Goal: Book appointment/travel/reservation

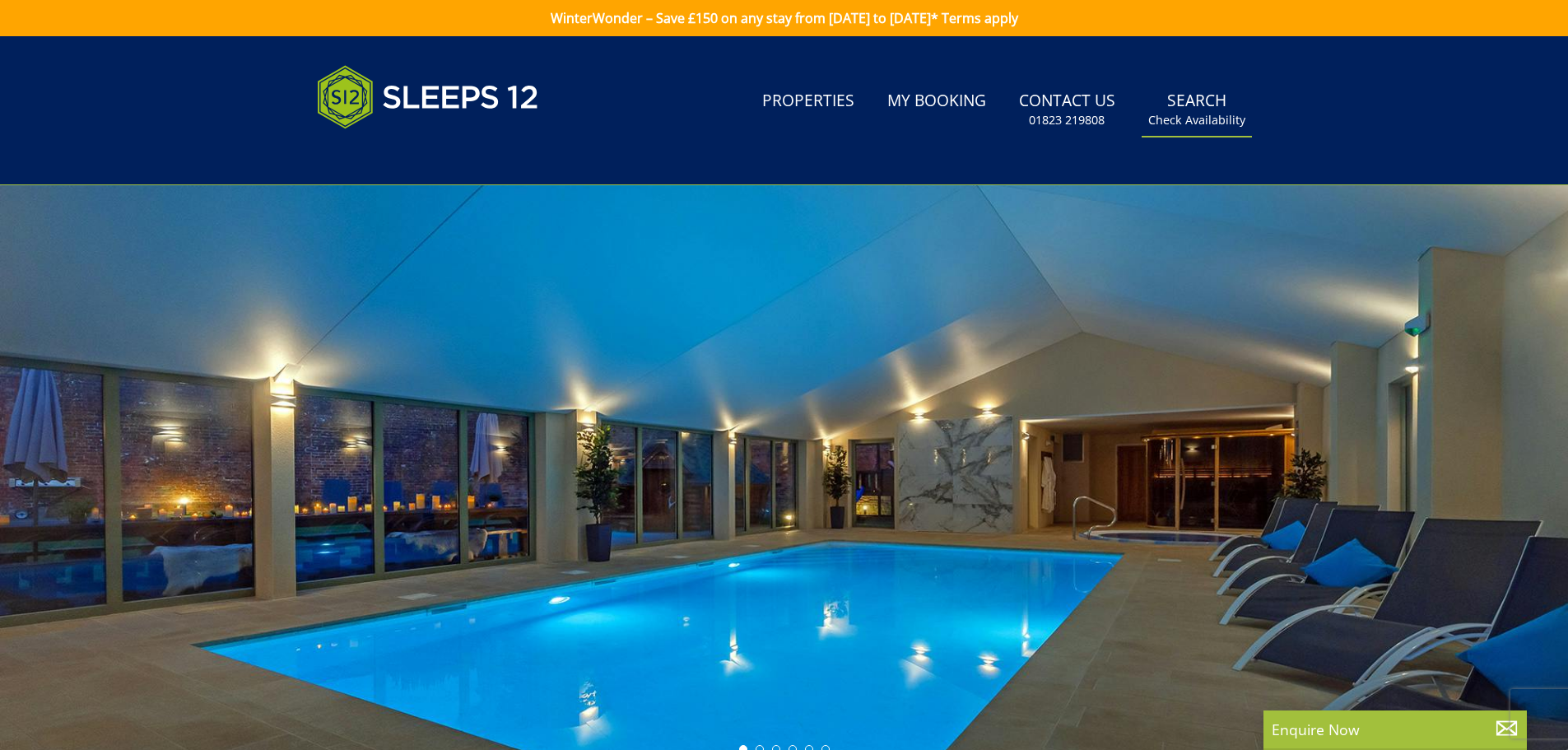
click at [1218, 96] on link "Search Check Availability" at bounding box center [1197, 110] width 111 height 53
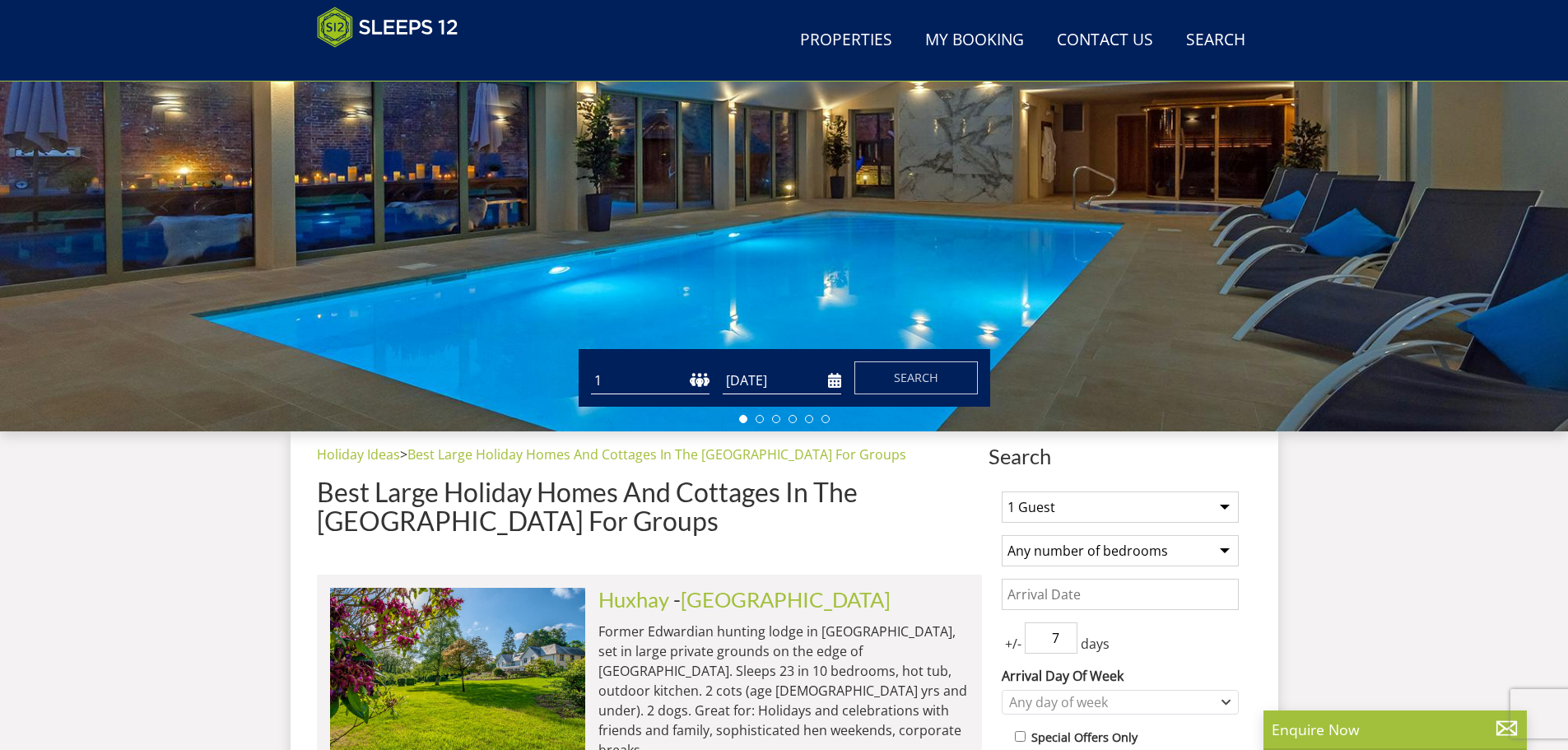
scroll to position [261, 0]
click at [705, 383] on select "1 2 3 4 5 6 7 8 9 10 11 12 13 14 15 16 17 18 19 20 21 22 23 24 25 26 27 28 29 3…" at bounding box center [650, 382] width 118 height 27
select select "20"
click at [591, 368] on select "1 2 3 4 5 6 7 8 9 10 11 12 13 14 15 16 17 18 19 20 21 22 23 24 25 26 27 28 29 3…" at bounding box center [650, 382] width 118 height 27
click at [655, 379] on select "1 2 3 4 5 6 7 8 9 10 11 12 13 14 15 16 17 18 19 20 21 22 23 24 25 26 27 28 29 3…" at bounding box center [650, 382] width 118 height 27
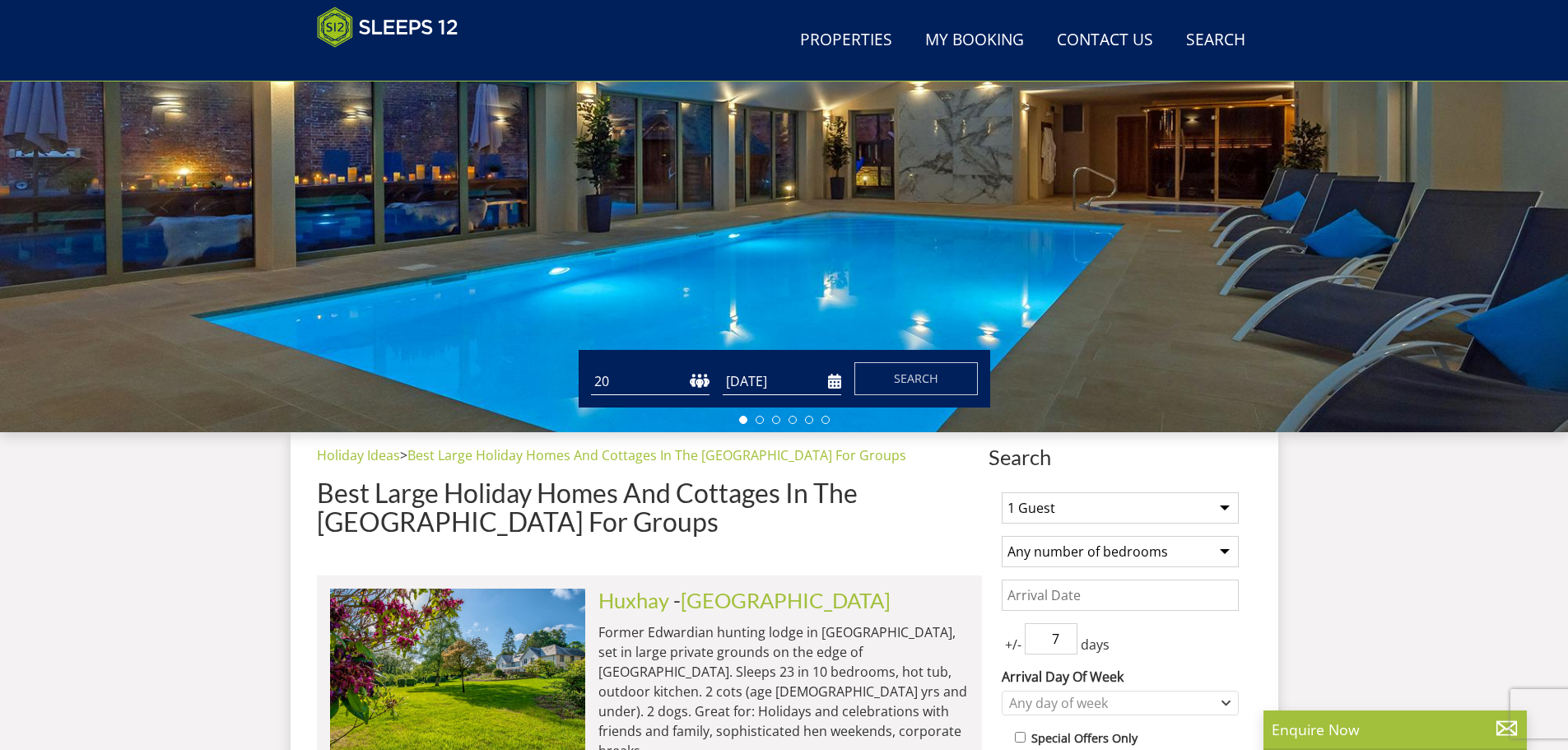
click at [591, 368] on select "1 2 3 4 5 6 7 8 9 10 11 12 13 14 15 16 17 18 19 20 21 22 23 24 25 26 27 28 29 3…" at bounding box center [650, 382] width 118 height 27
click at [750, 387] on input "[DATE]" at bounding box center [782, 382] width 118 height 27
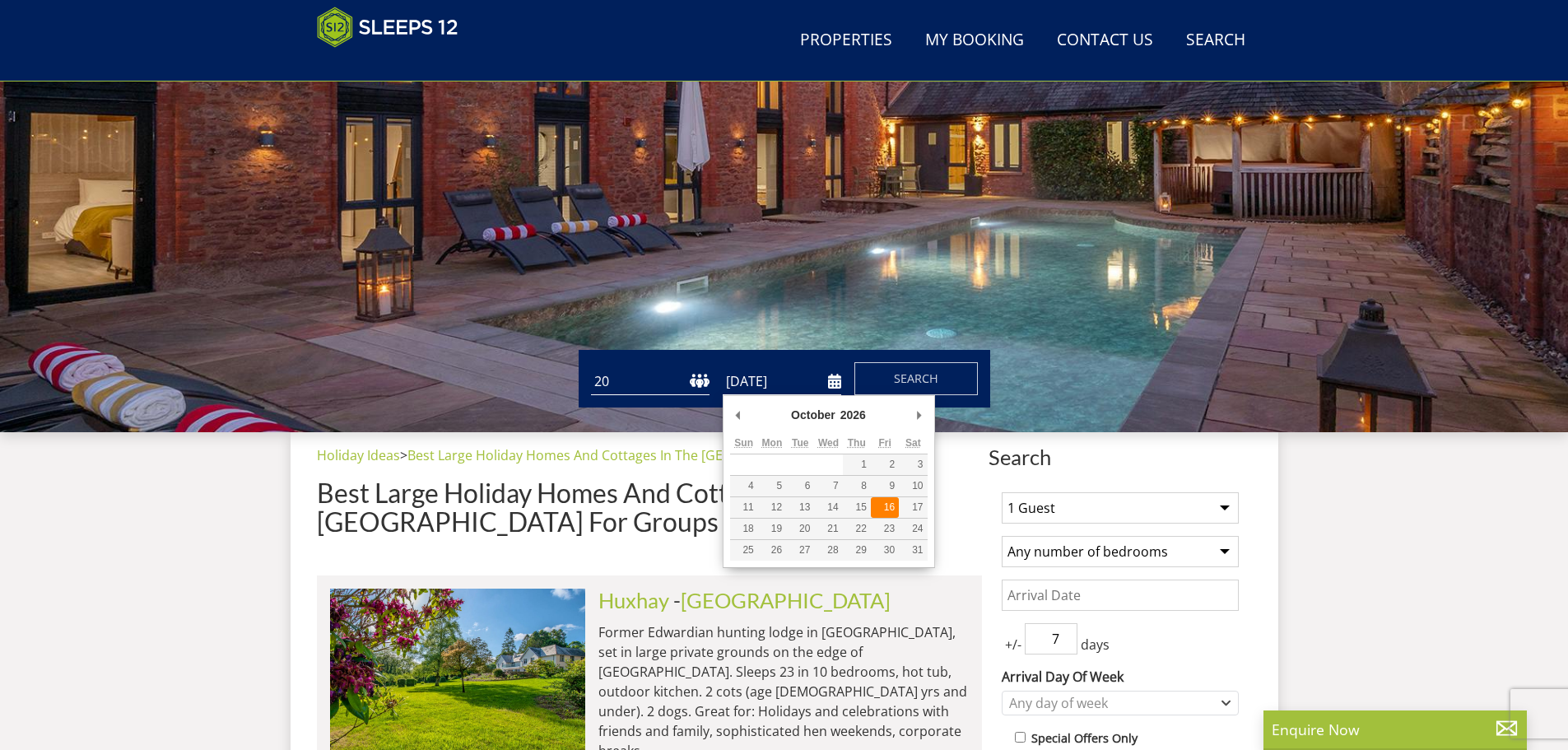
type input "[DATE]"
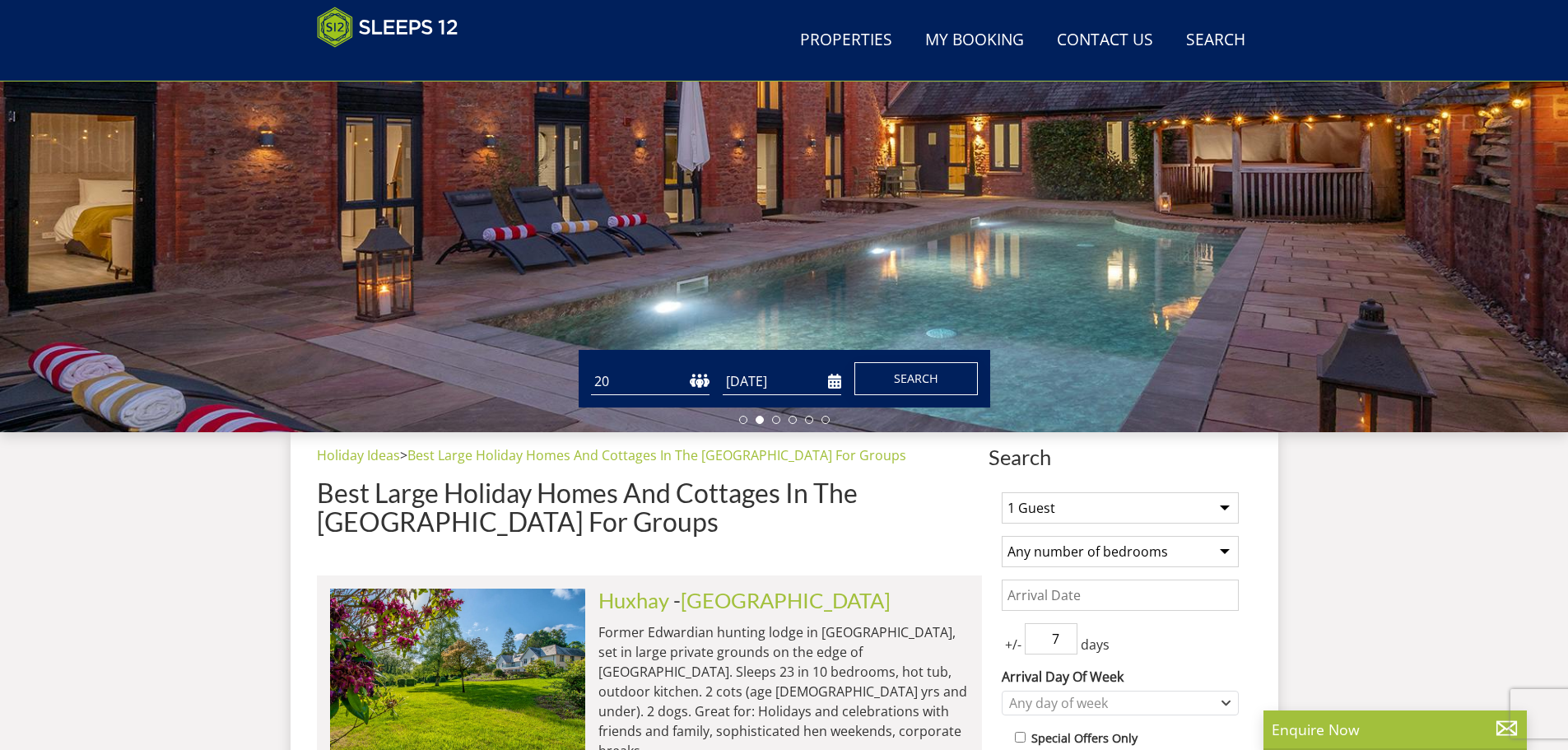
click at [911, 377] on span "Search" at bounding box center [916, 378] width 45 height 15
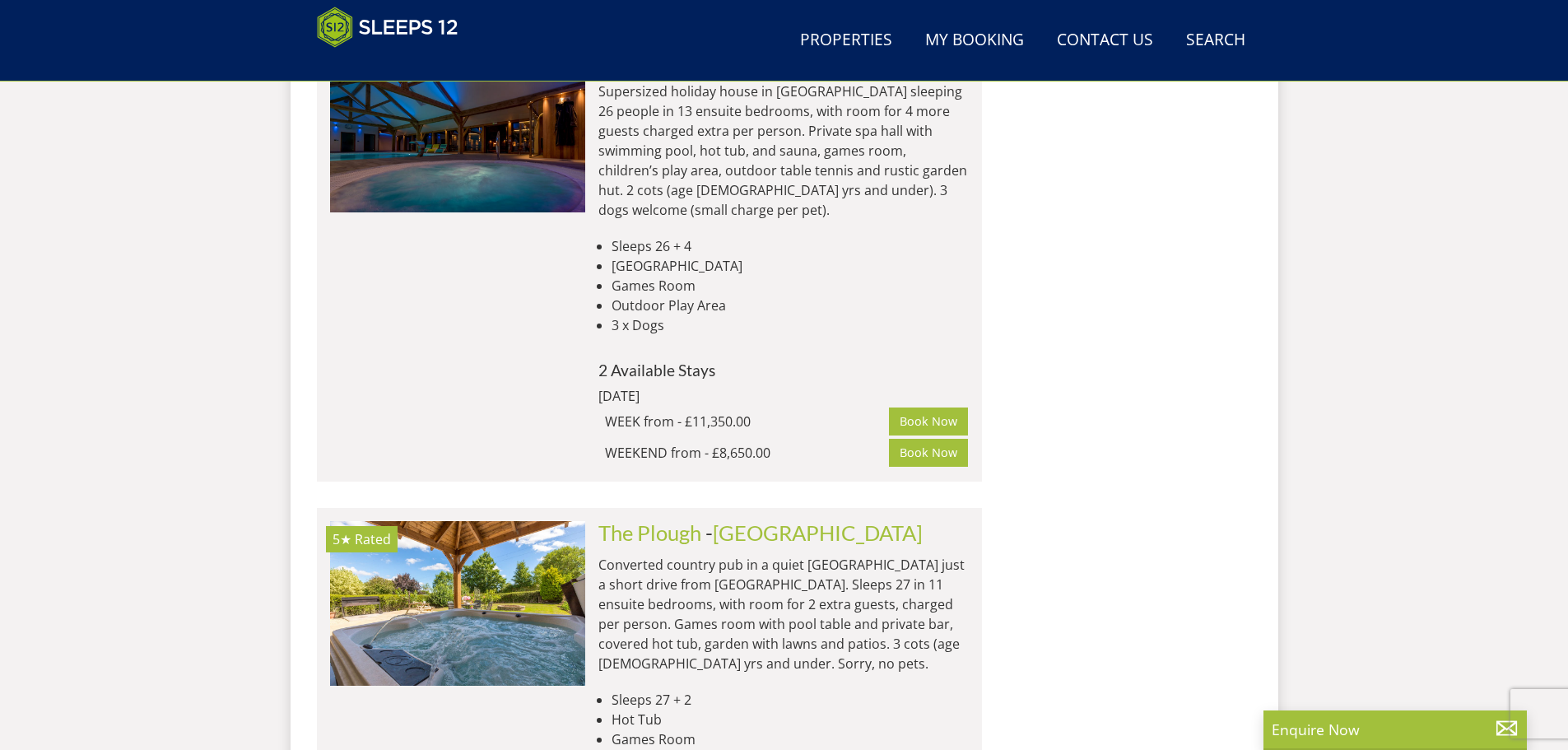
scroll to position [10080, 0]
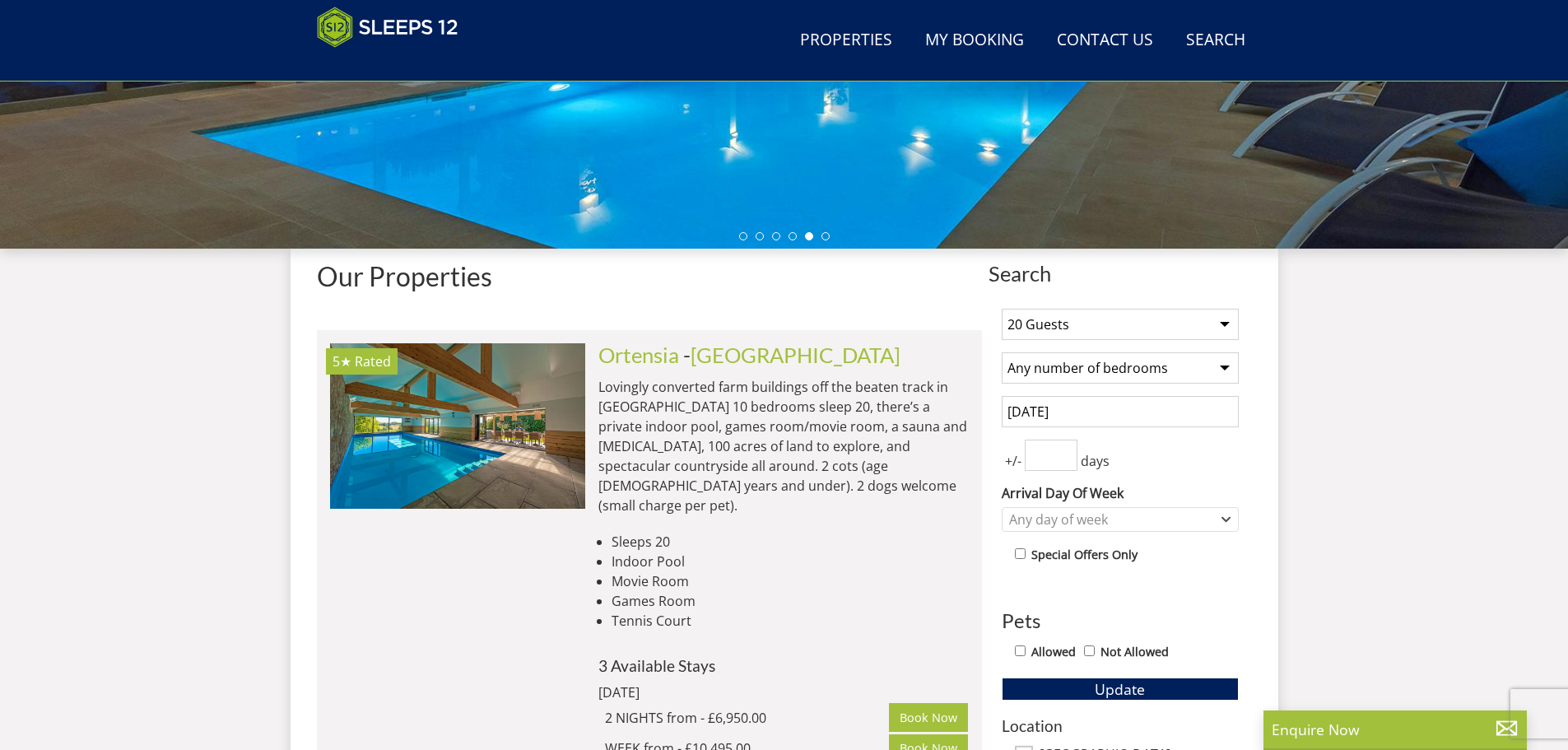
scroll to position [368, 0]
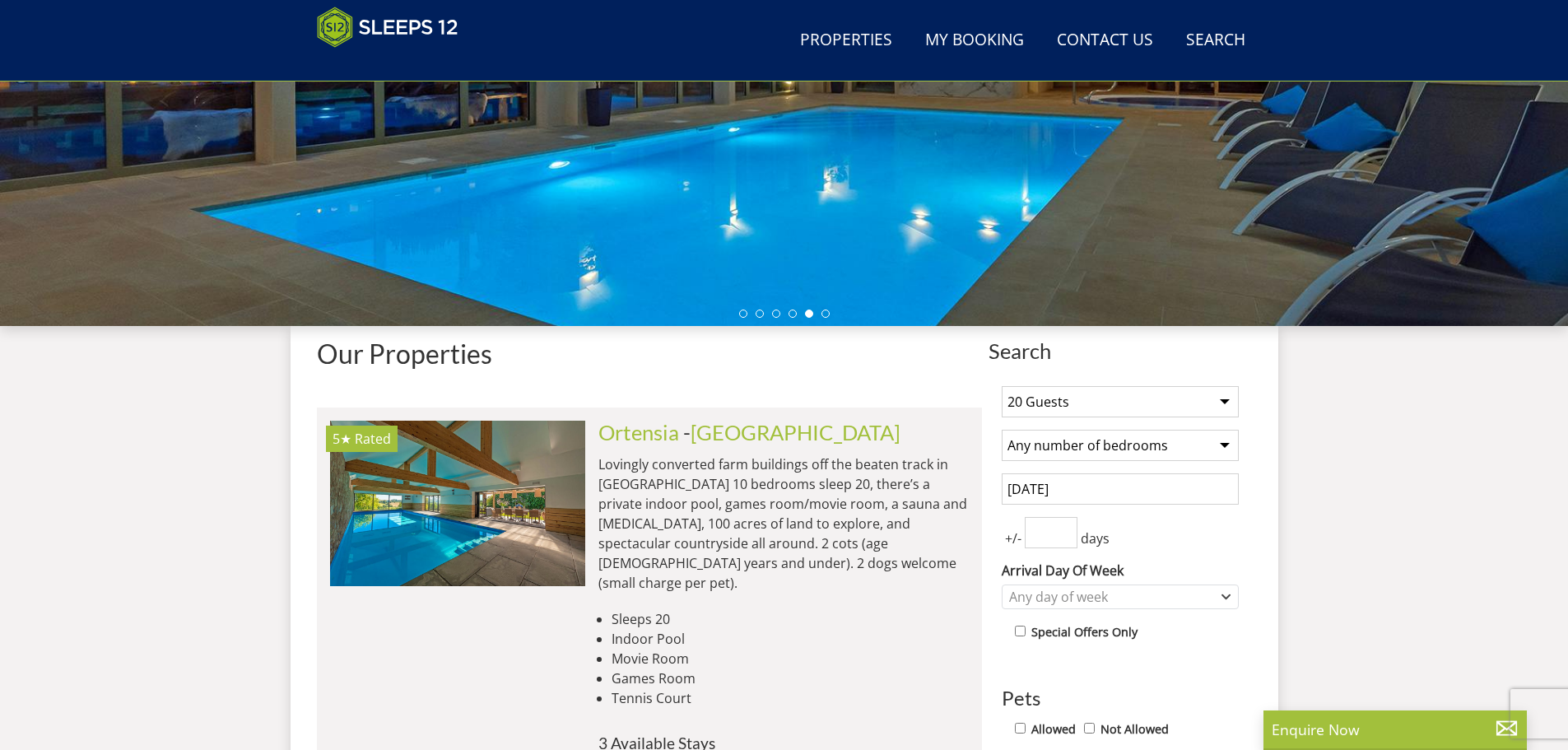
click at [1121, 412] on select "1 Guest 2 Guests 3 Guests 4 Guests 5 Guests 6 Guests 7 Guests 8 Guests 9 Guests…" at bounding box center [1120, 402] width 237 height 31
select select "16"
click at [1001, 386] on select "1 Guest 2 Guests 3 Guests 4 Guests 5 Guests 6 Guests 7 Guests 8 Guests 9 Guests…" at bounding box center [1120, 402] width 237 height 31
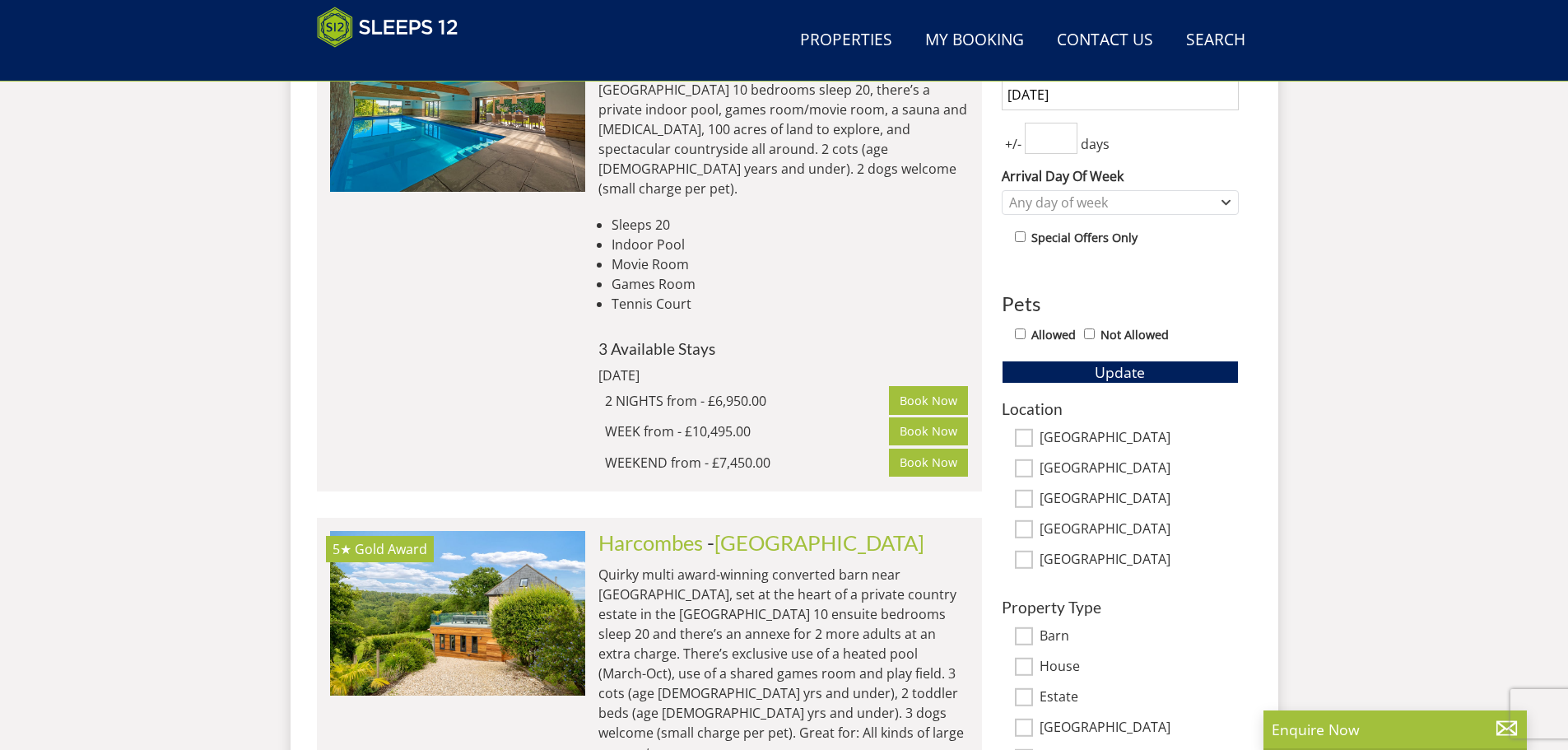
scroll to position [780, 0]
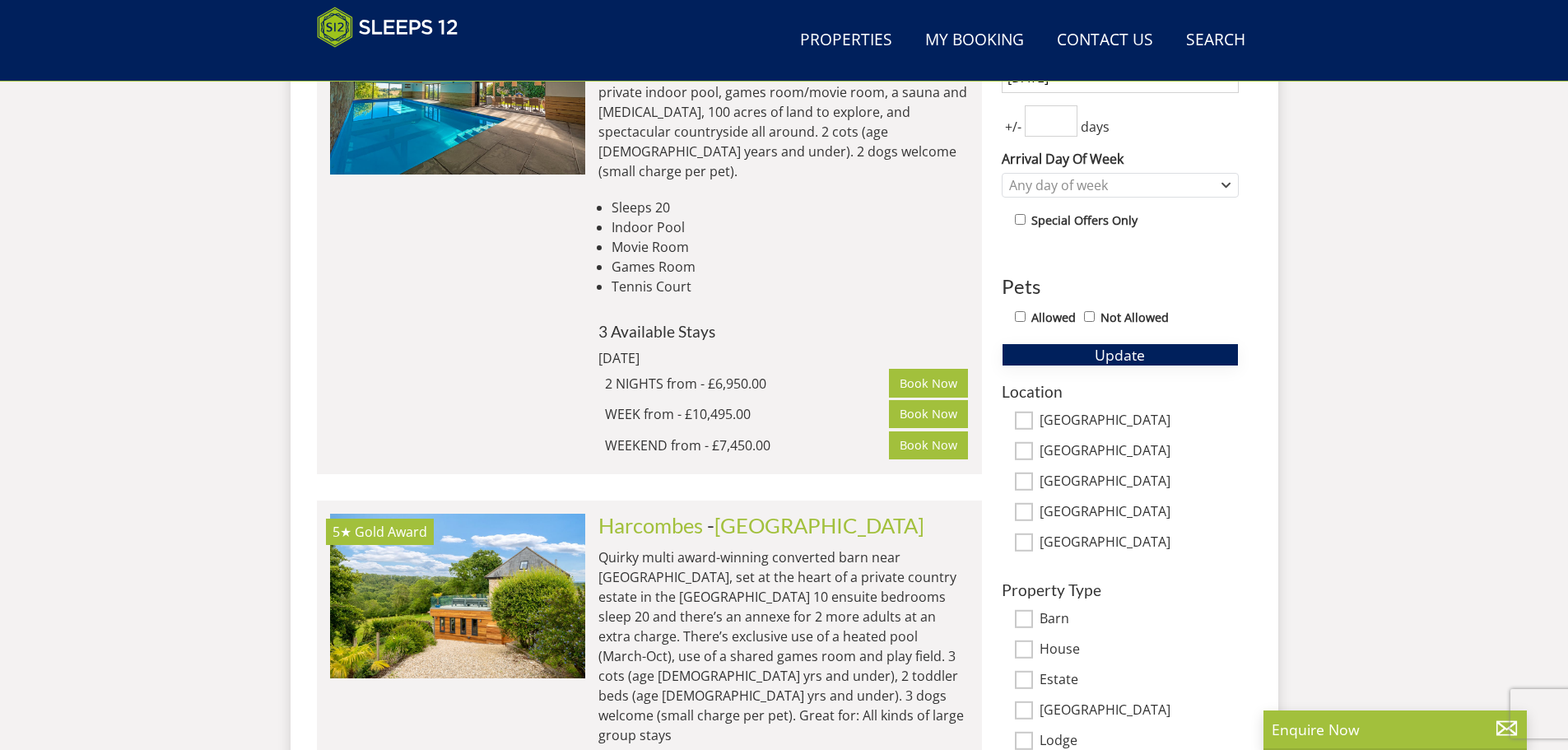
click at [1108, 349] on span "Update" at bounding box center [1120, 355] width 51 height 20
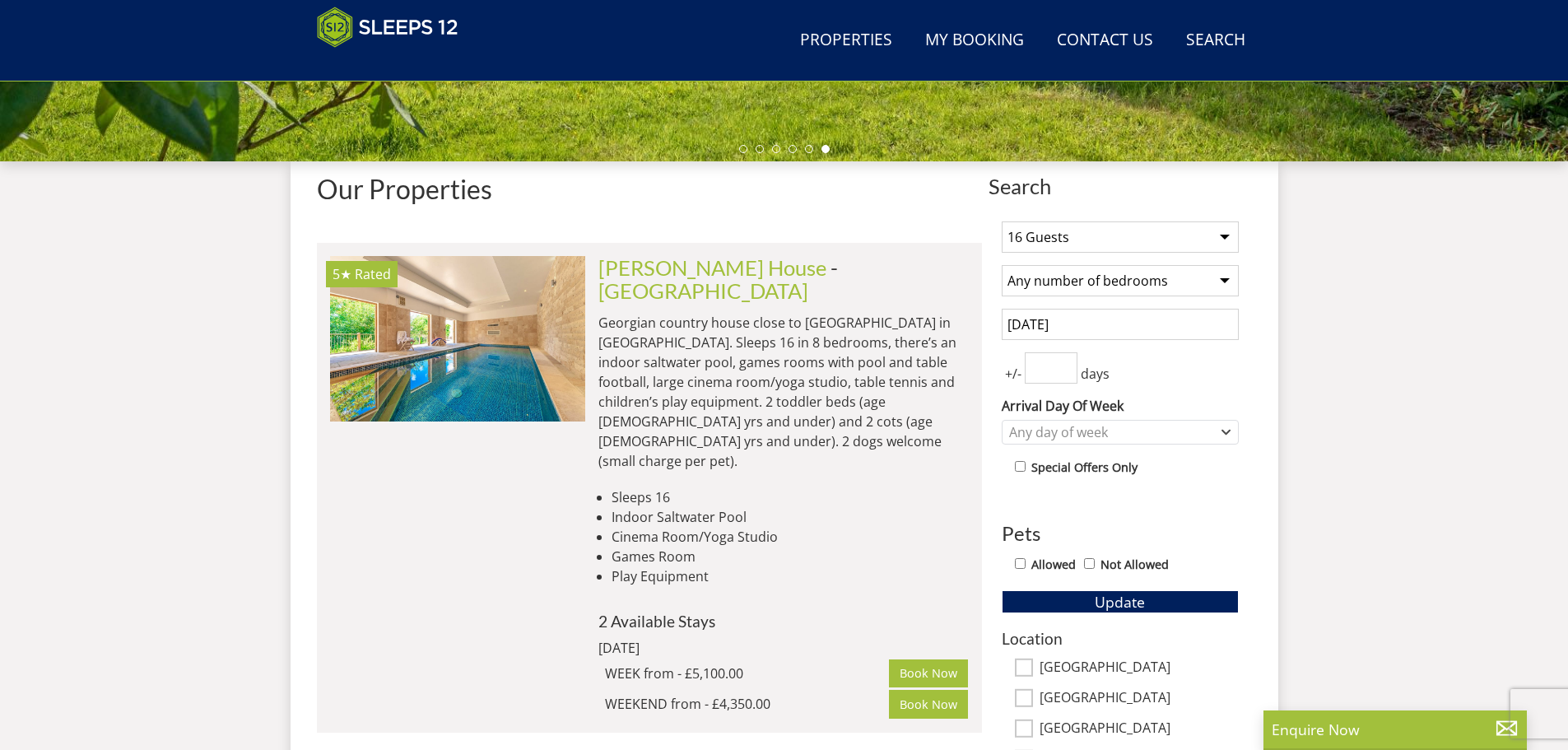
scroll to position [285, 0]
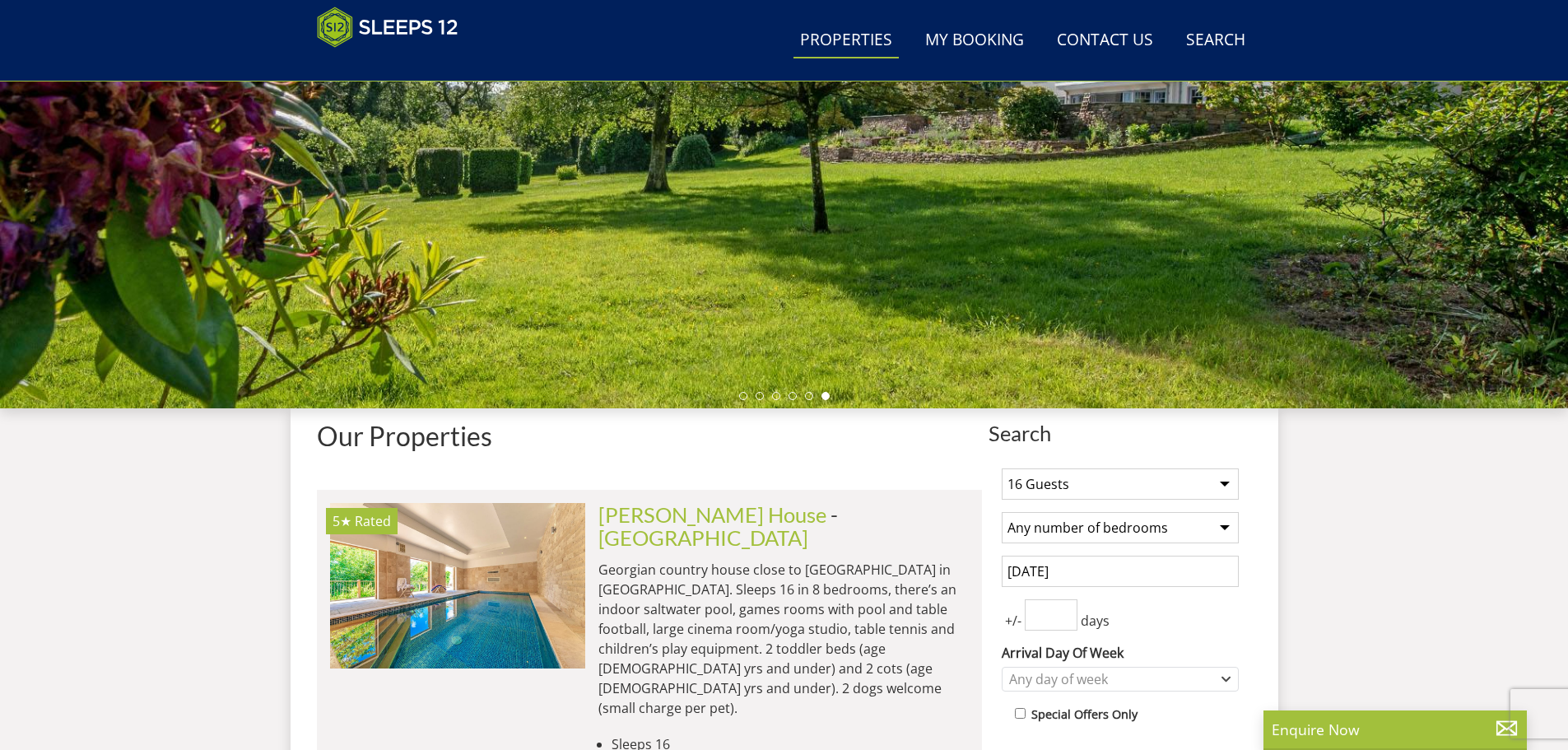
click at [856, 51] on link "Properties" at bounding box center [846, 40] width 105 height 37
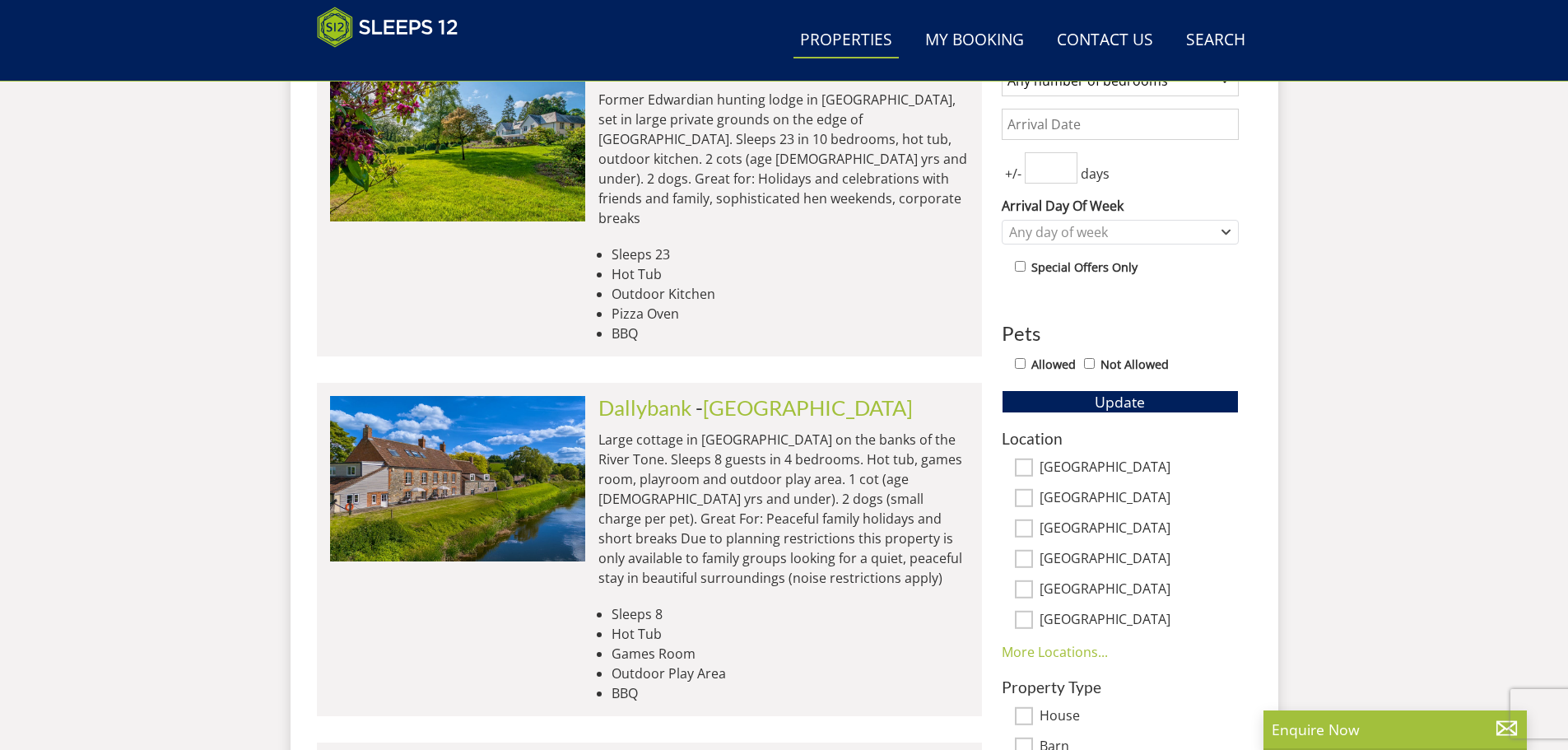
scroll to position [859, 0]
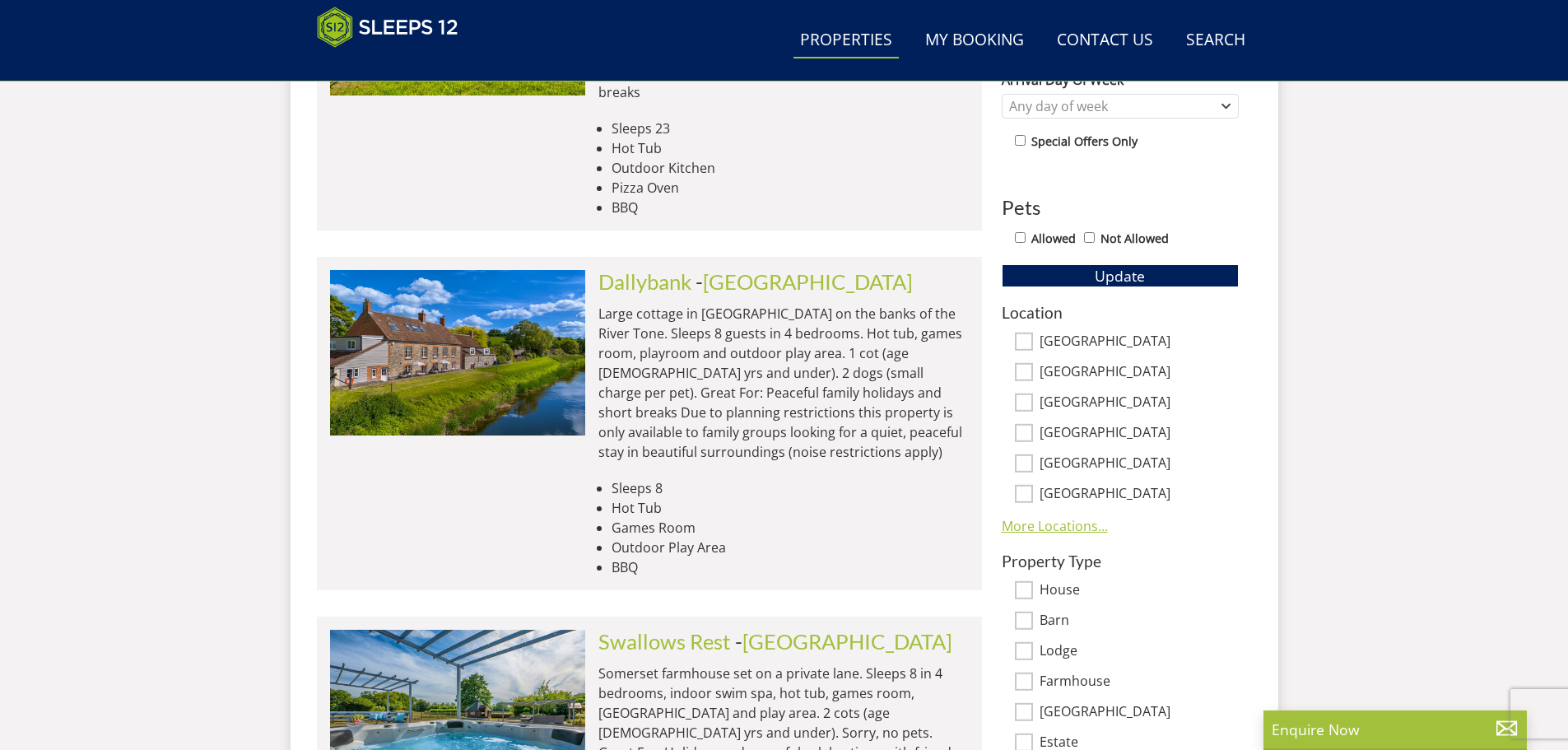
click at [1060, 531] on link "More Locations..." at bounding box center [1054, 526] width 106 height 18
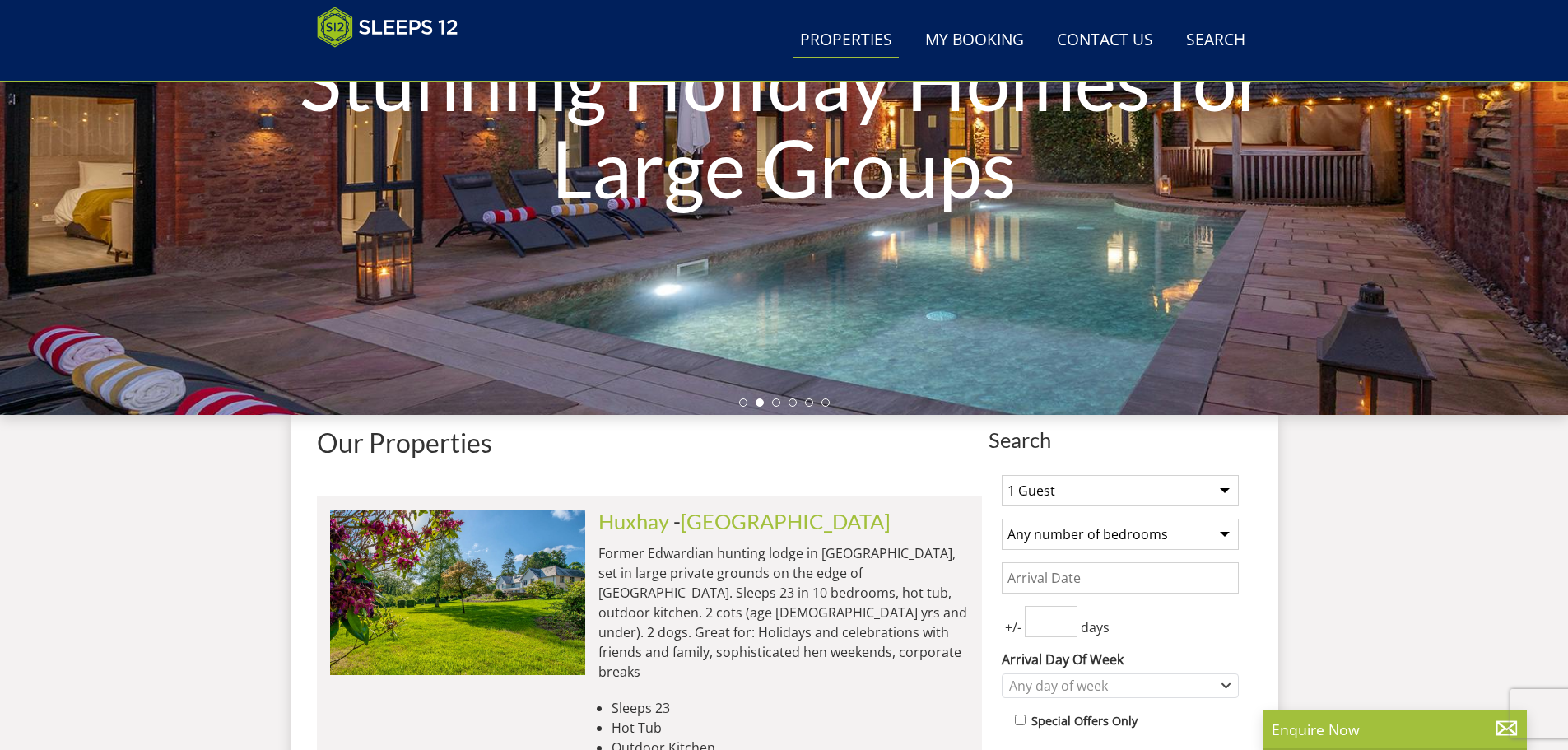
scroll to position [35, 0]
